Goal: Task Accomplishment & Management: Manage account settings

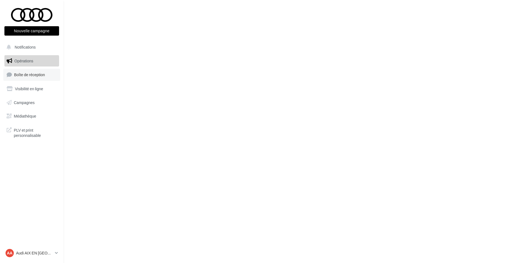
click at [41, 78] on link "Boîte de réception" at bounding box center [31, 75] width 57 height 12
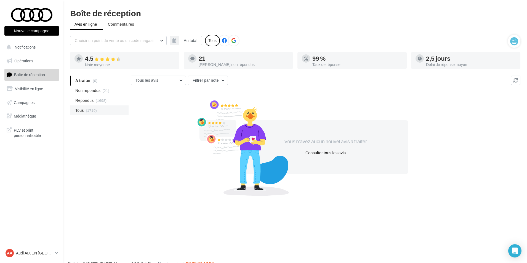
click at [80, 109] on span "Tous" at bounding box center [79, 111] width 9 height 6
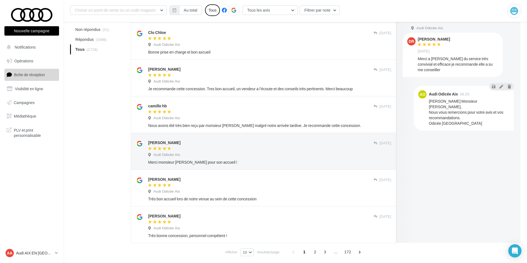
scroll to position [235, 0]
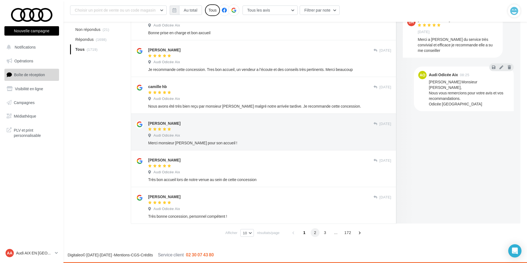
click at [316, 235] on span "2" at bounding box center [315, 232] width 9 height 9
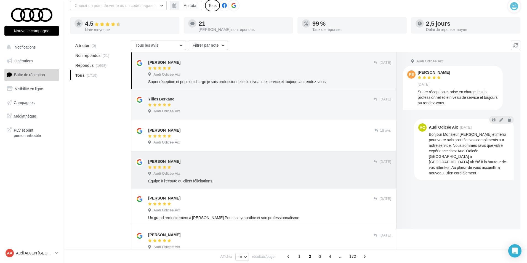
scroll to position [9, 0]
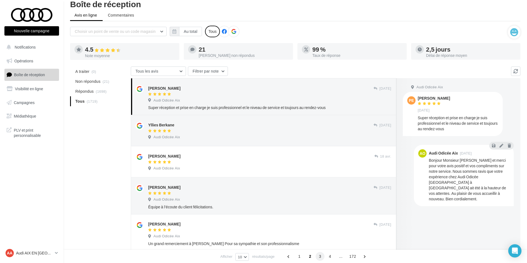
click at [316, 255] on span "3" at bounding box center [320, 256] width 9 height 9
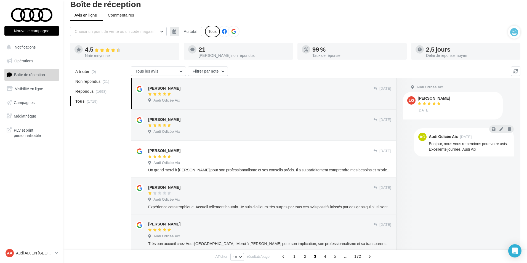
click at [171, 33] on button "button" at bounding box center [174, 31] width 9 height 9
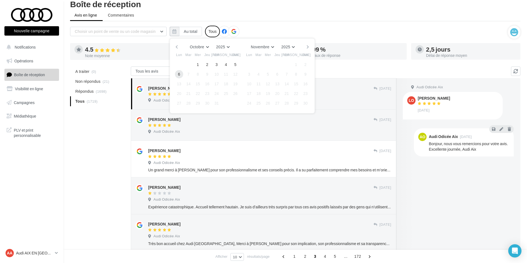
drag, startPoint x: 199, startPoint y: 63, endPoint x: 180, endPoint y: 73, distance: 21.2
click at [199, 63] on button "1" at bounding box center [198, 64] width 8 height 8
click at [174, 76] on div at bounding box center [176, 74] width 9 height 7
click at [181, 74] on button "6" at bounding box center [179, 74] width 8 height 8
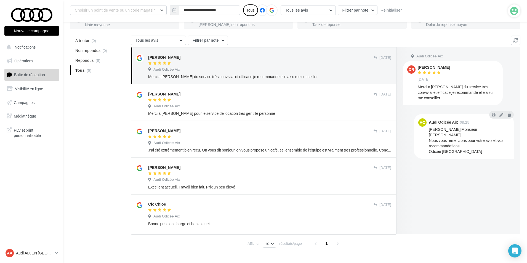
scroll to position [54, 0]
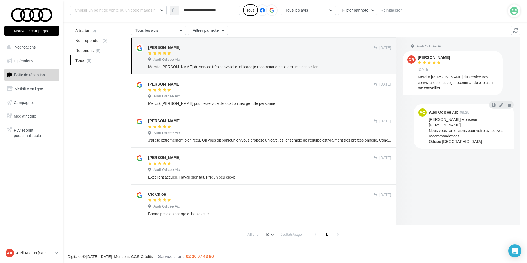
click at [78, 166] on div "A traiter (0) Non répondus (0) Répondus (5) Tous (5) Tous les avis Tous les avi…" at bounding box center [295, 133] width 450 height 215
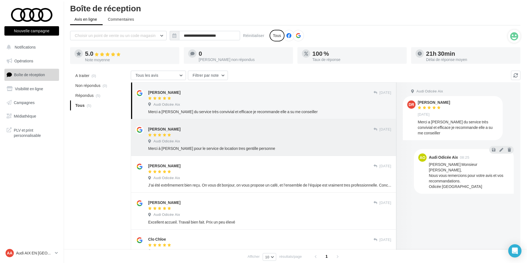
scroll to position [0, 0]
